Goal: Download file/media

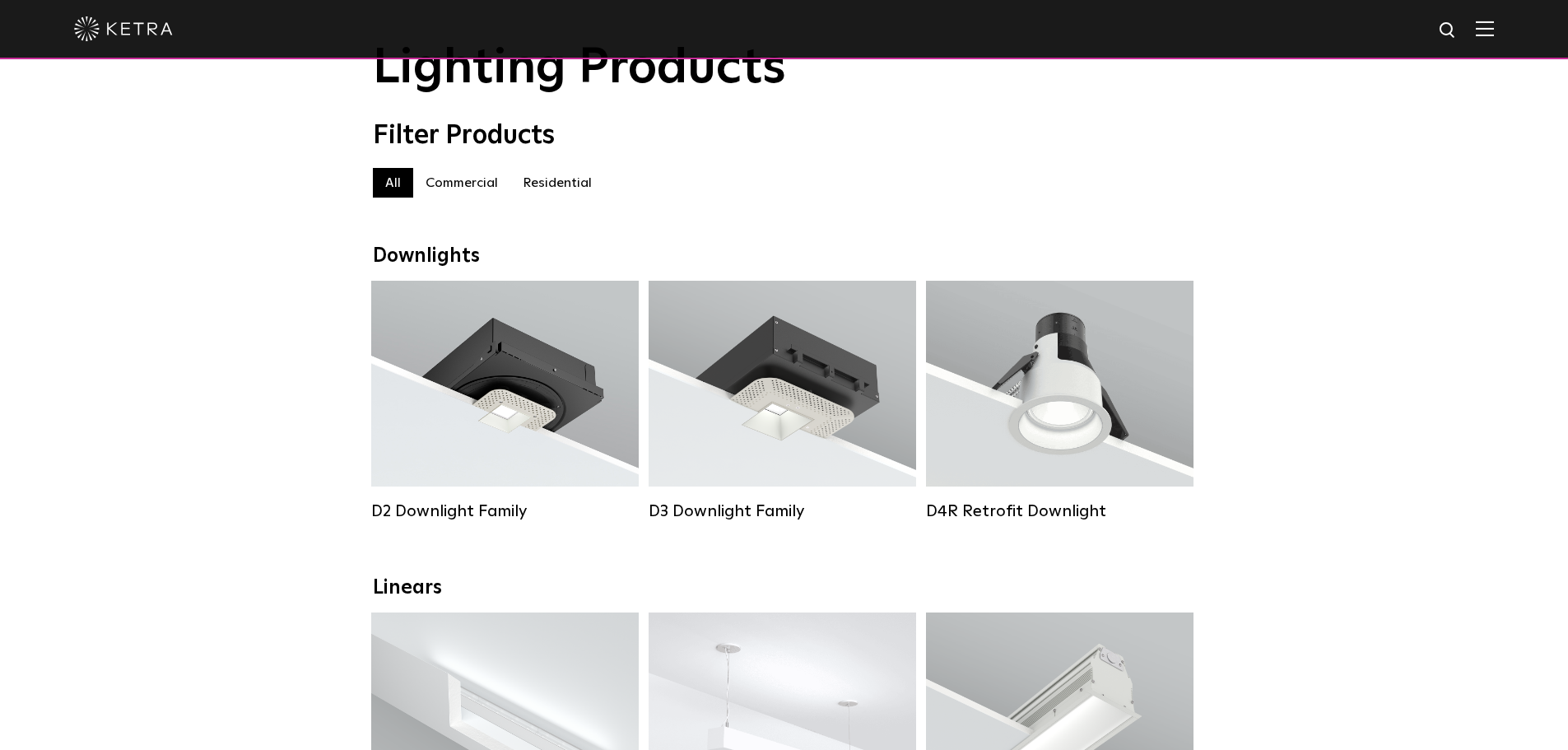
scroll to position [165, 0]
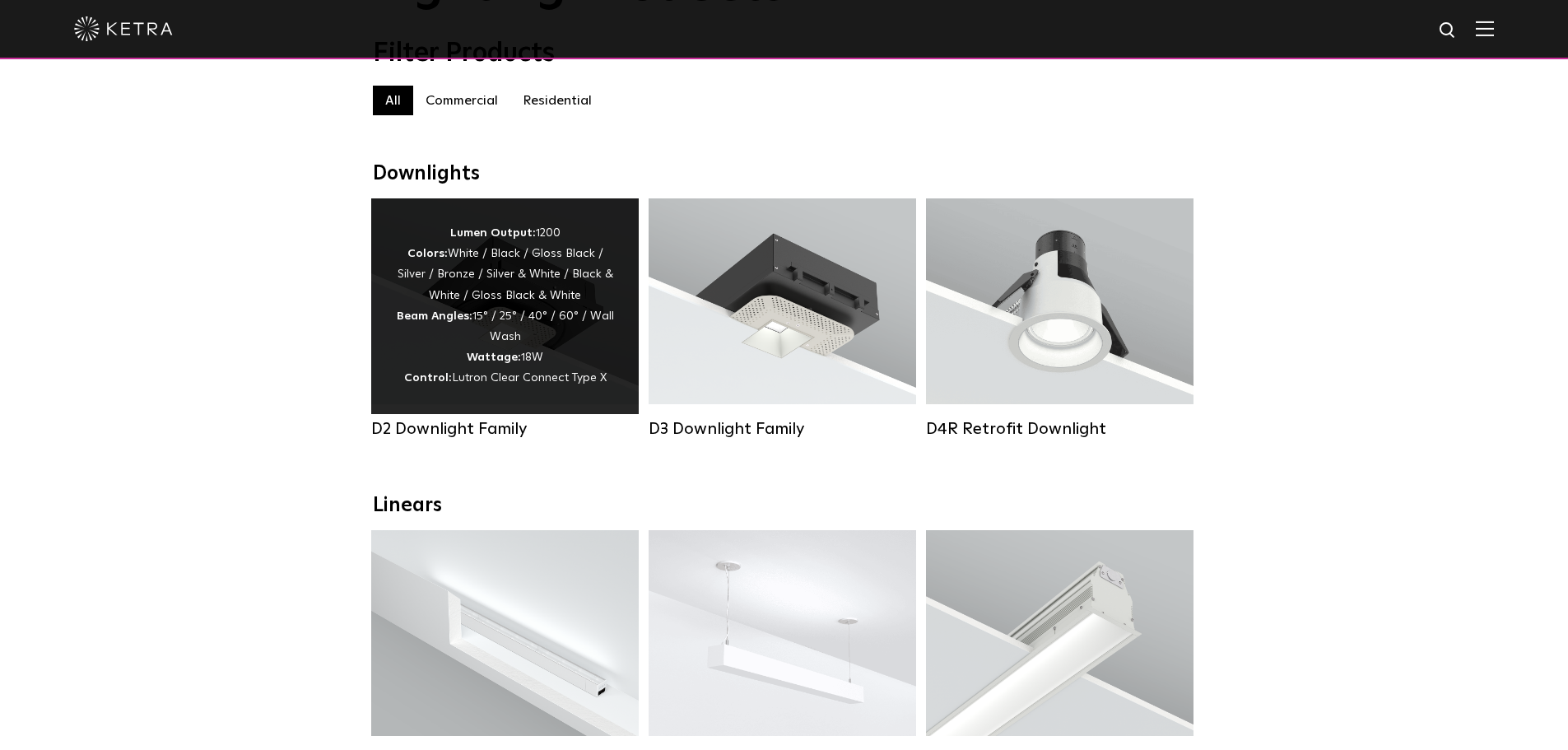
click at [512, 327] on div "Lumen Output: 1200 Colors: White / Black / Gloss Black / Silver / Bronze / Silv…" at bounding box center [505, 307] width 218 height 167
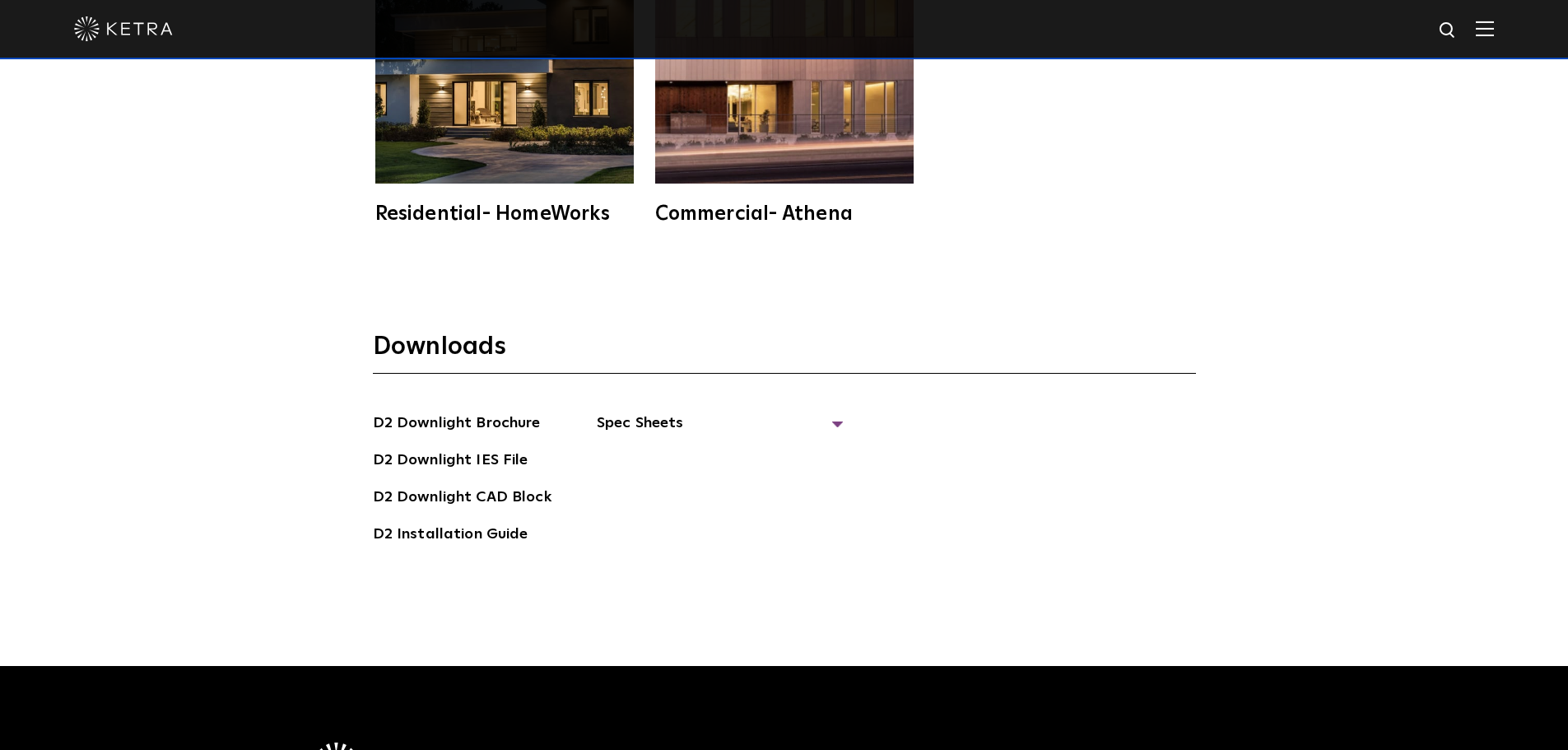
scroll to position [4775, 0]
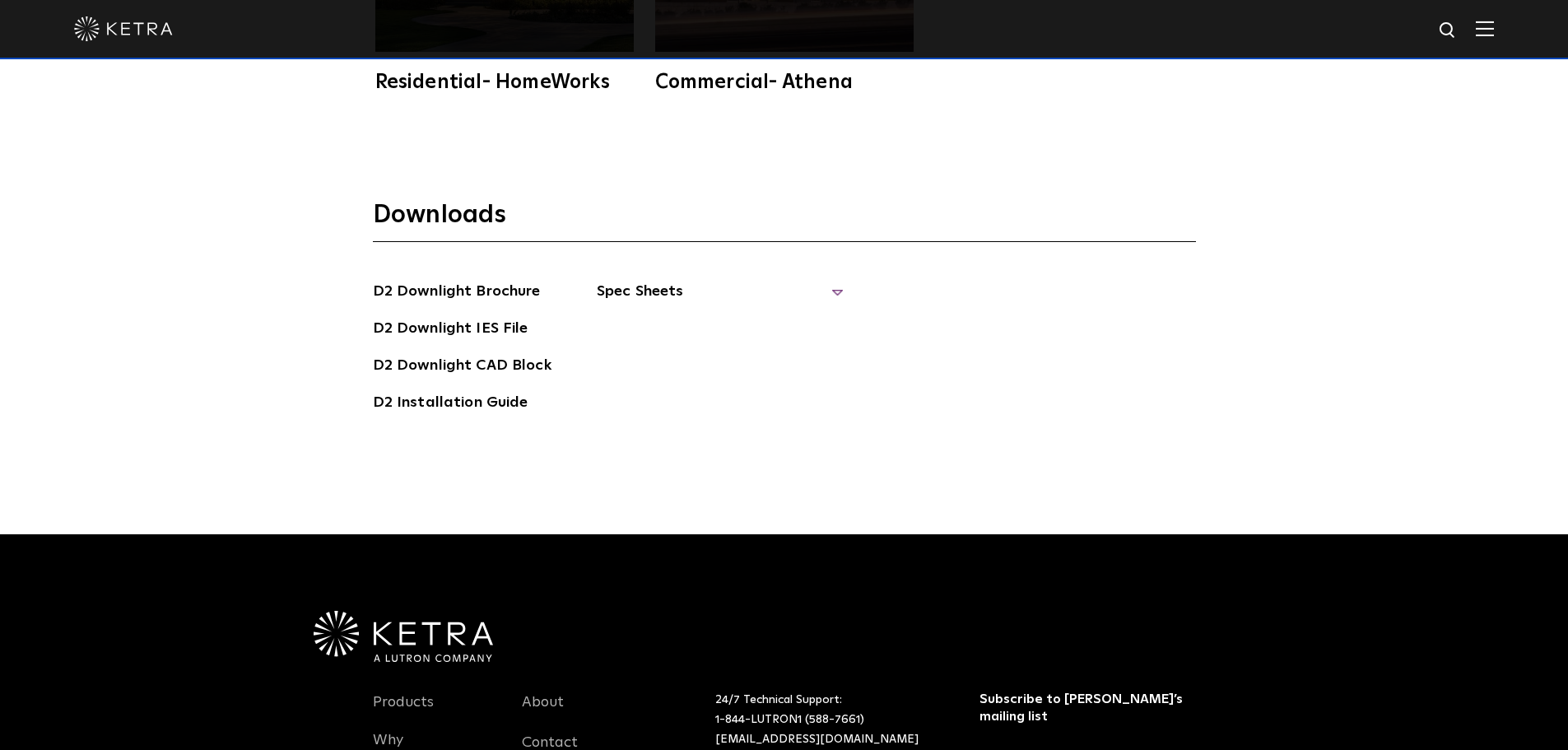
click at [836, 280] on span "Spec Sheets" at bounding box center [720, 298] width 247 height 36
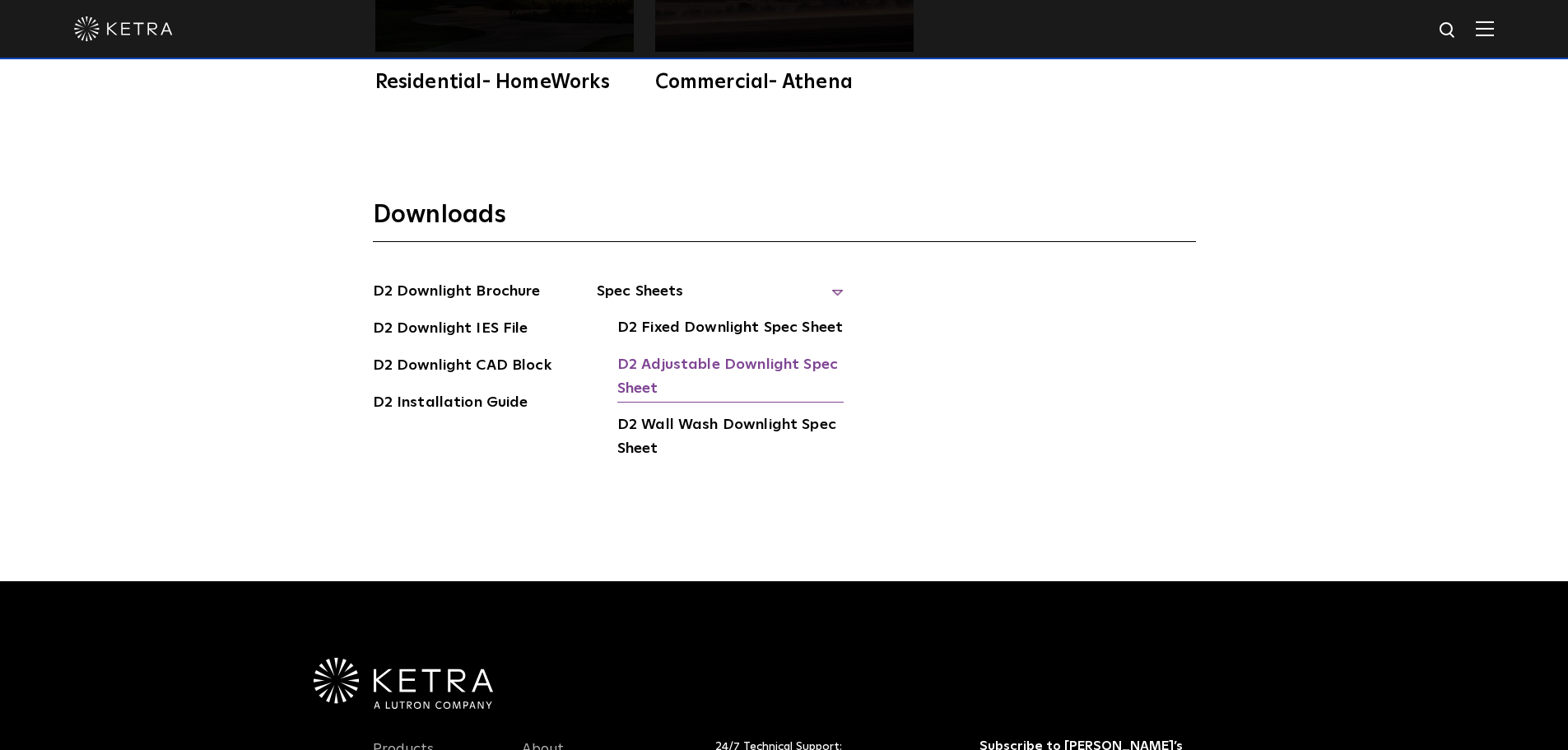
click at [760, 353] on link "D2 Adjustable Downlight Spec Sheet" at bounding box center [731, 378] width 227 height 50
